Goal: Find specific page/section: Find specific page/section

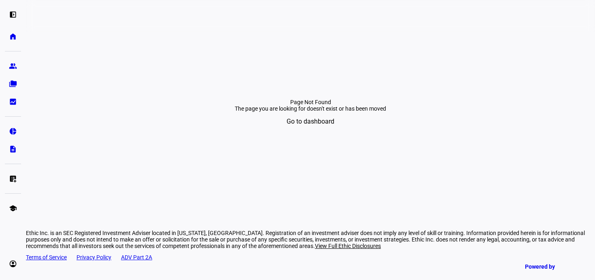
click at [319, 131] on span "Go to dashboard" at bounding box center [310, 121] width 48 height 19
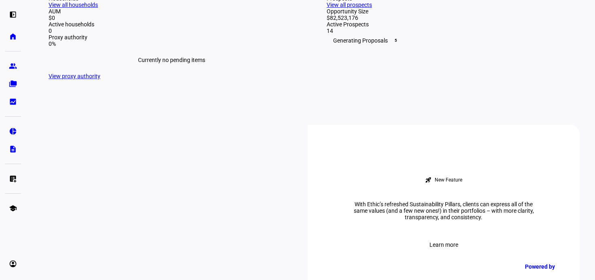
scroll to position [208, 0]
click at [372, 7] on link "View all prospects" at bounding box center [349, 3] width 45 height 6
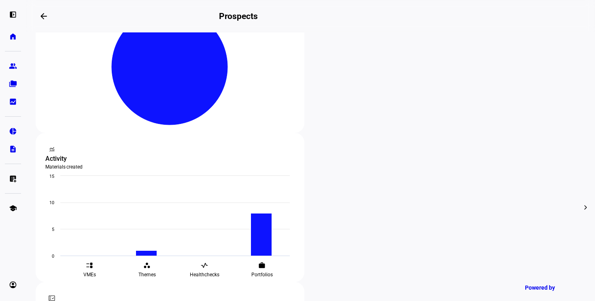
scroll to position [203, 0]
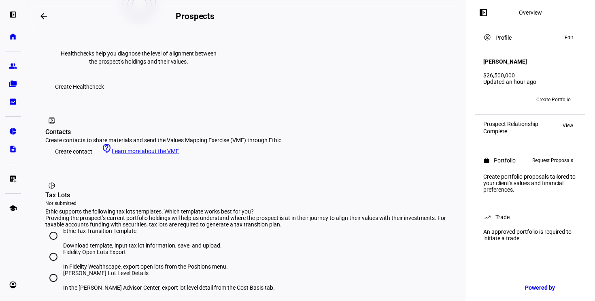
scroll to position [456, 0]
